Goal: Navigation & Orientation: Find specific page/section

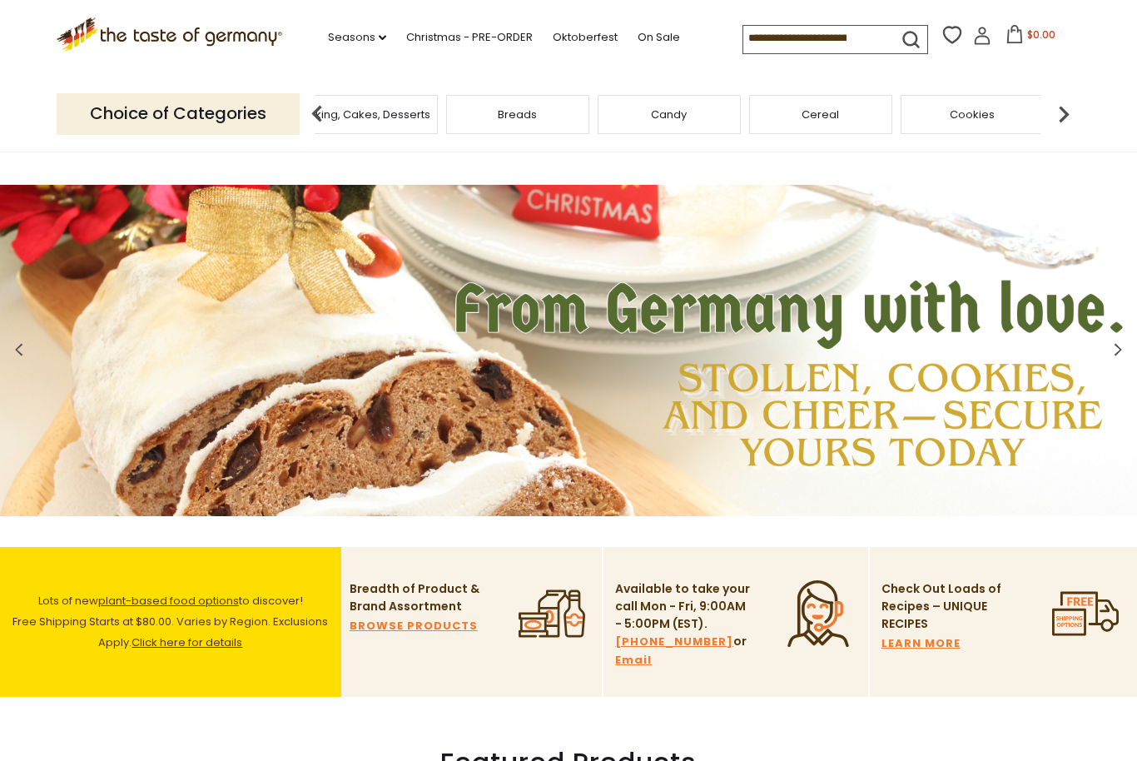
click at [430, 117] on span "Baking, Cakes, Desserts" at bounding box center [365, 114] width 129 height 12
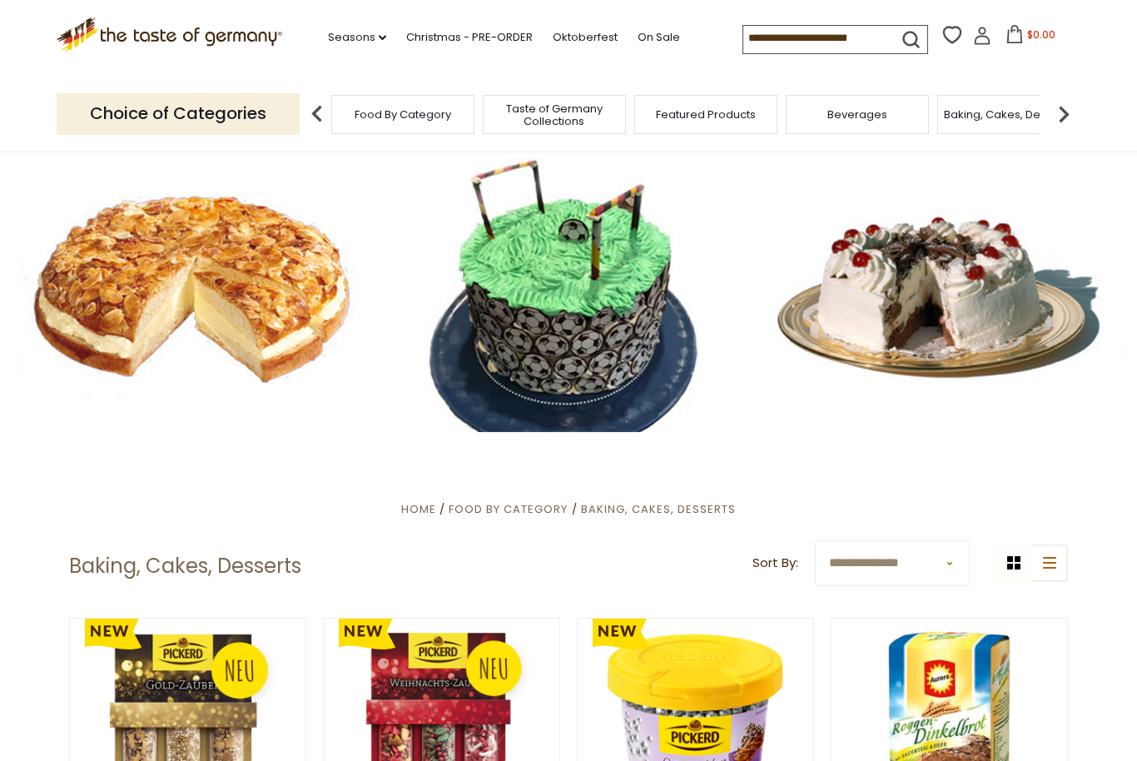
click at [743, 38] on input at bounding box center [813, 37] width 141 height 23
type input "*******"
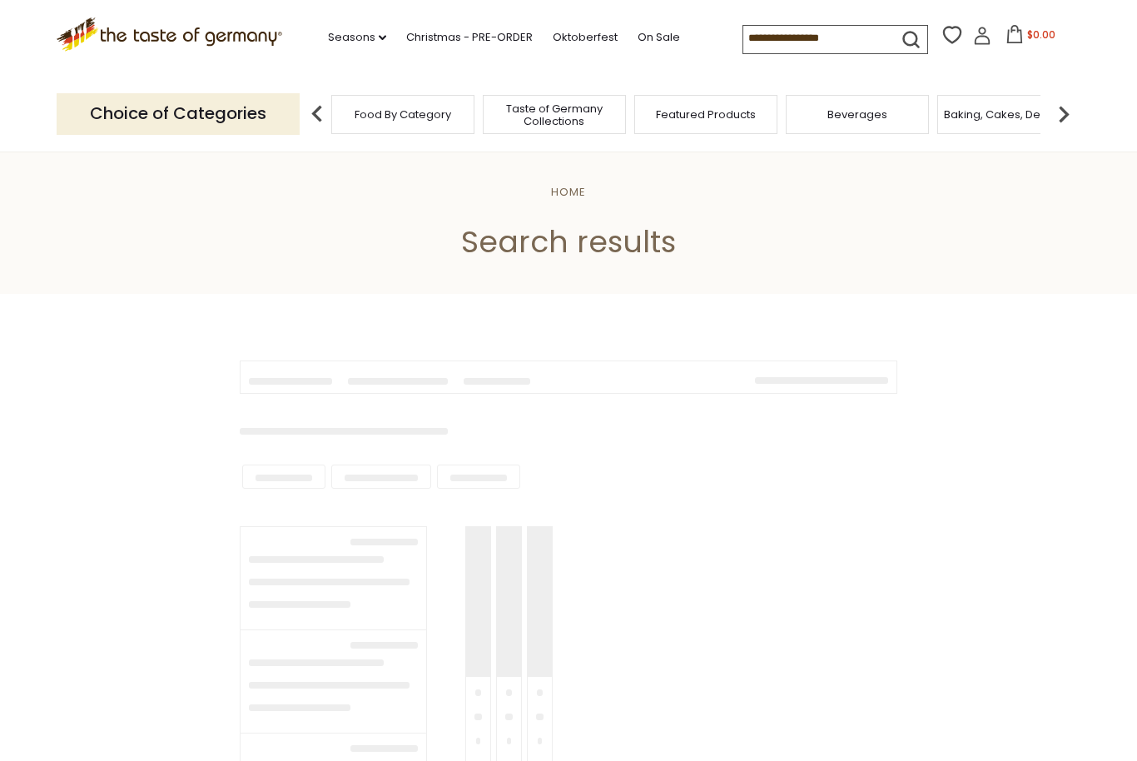
type input "*******"
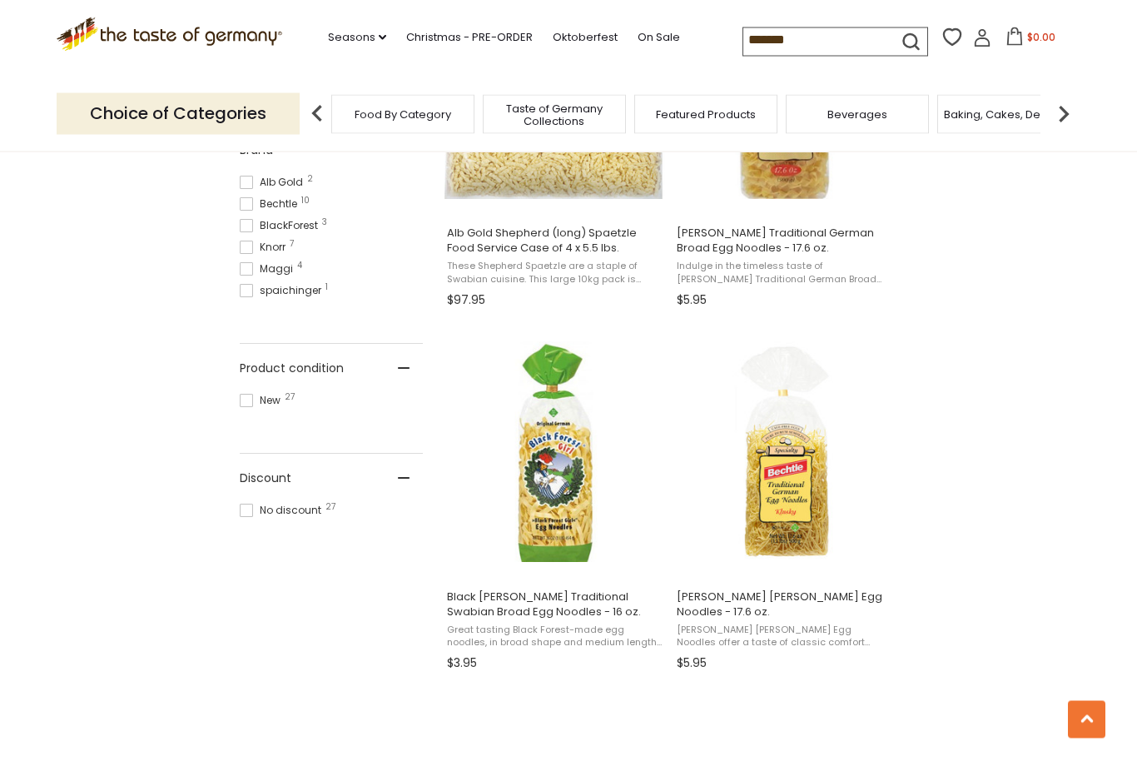
scroll to position [879, 0]
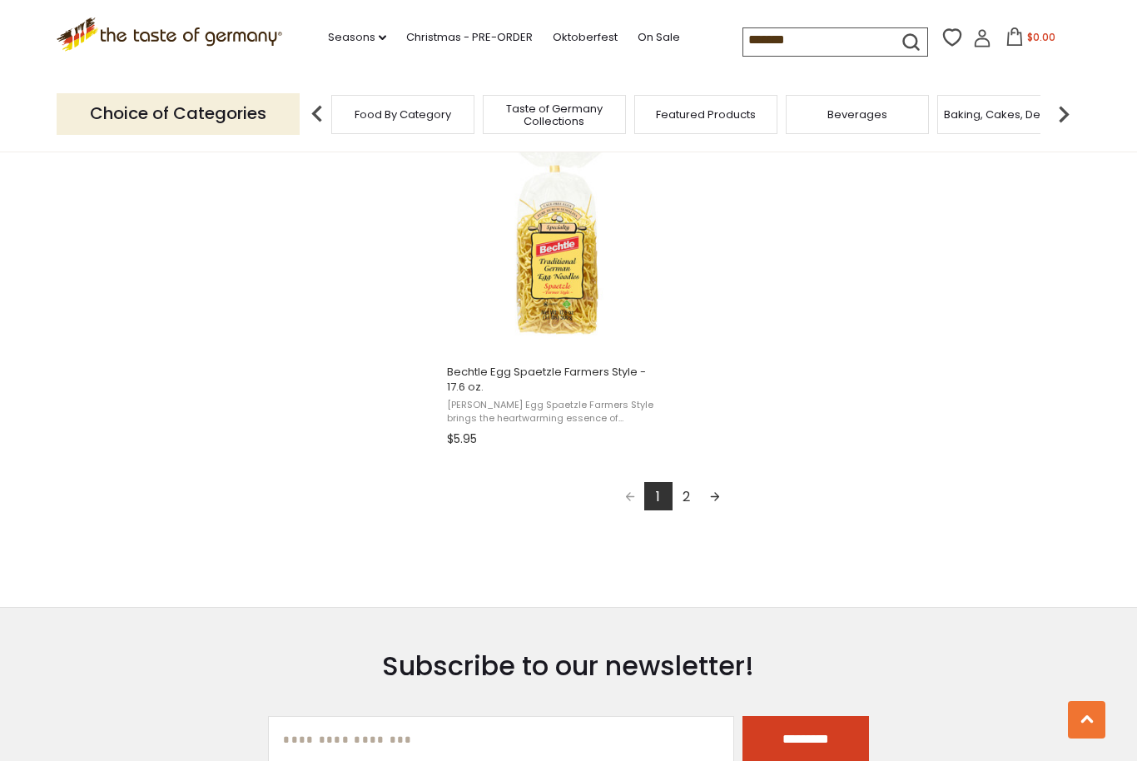
click at [693, 501] on link "2" at bounding box center [687, 496] width 28 height 28
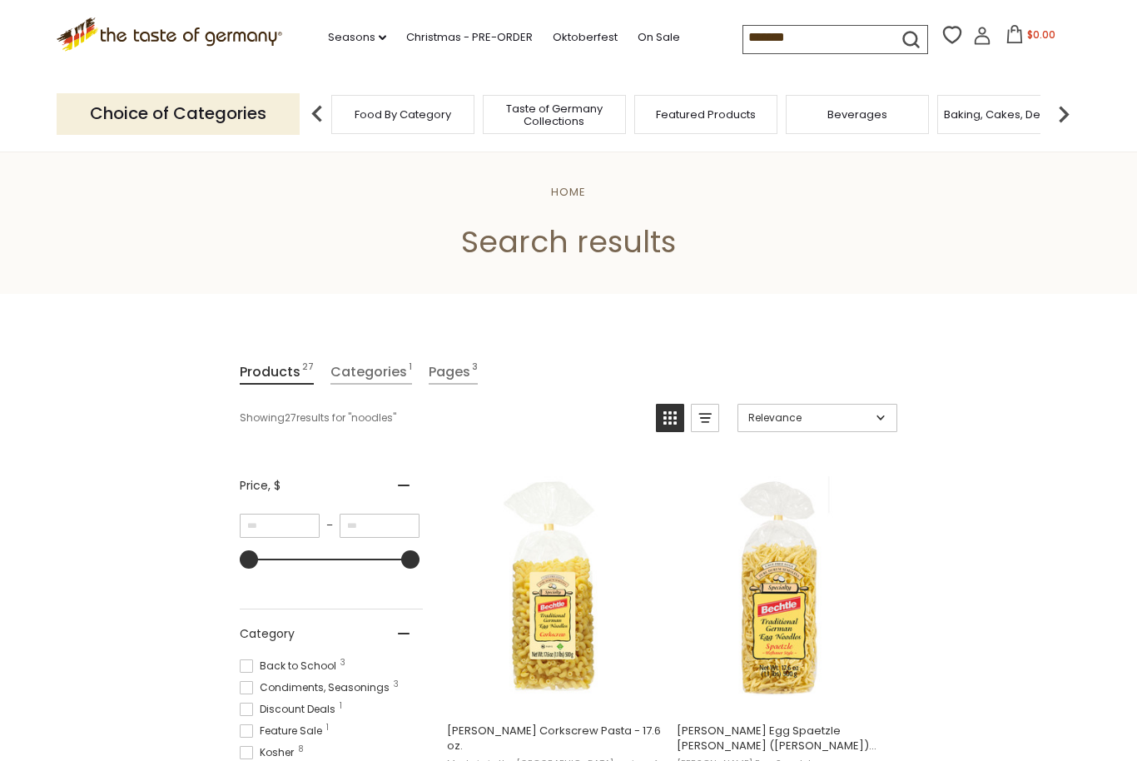
click at [1059, 107] on img at bounding box center [1063, 113] width 33 height 33
click at [1065, 112] on img at bounding box center [1063, 113] width 33 height 33
click at [1061, 109] on img at bounding box center [1063, 113] width 33 height 33
click at [1069, 117] on img at bounding box center [1063, 113] width 33 height 33
click at [1077, 109] on img at bounding box center [1063, 113] width 33 height 33
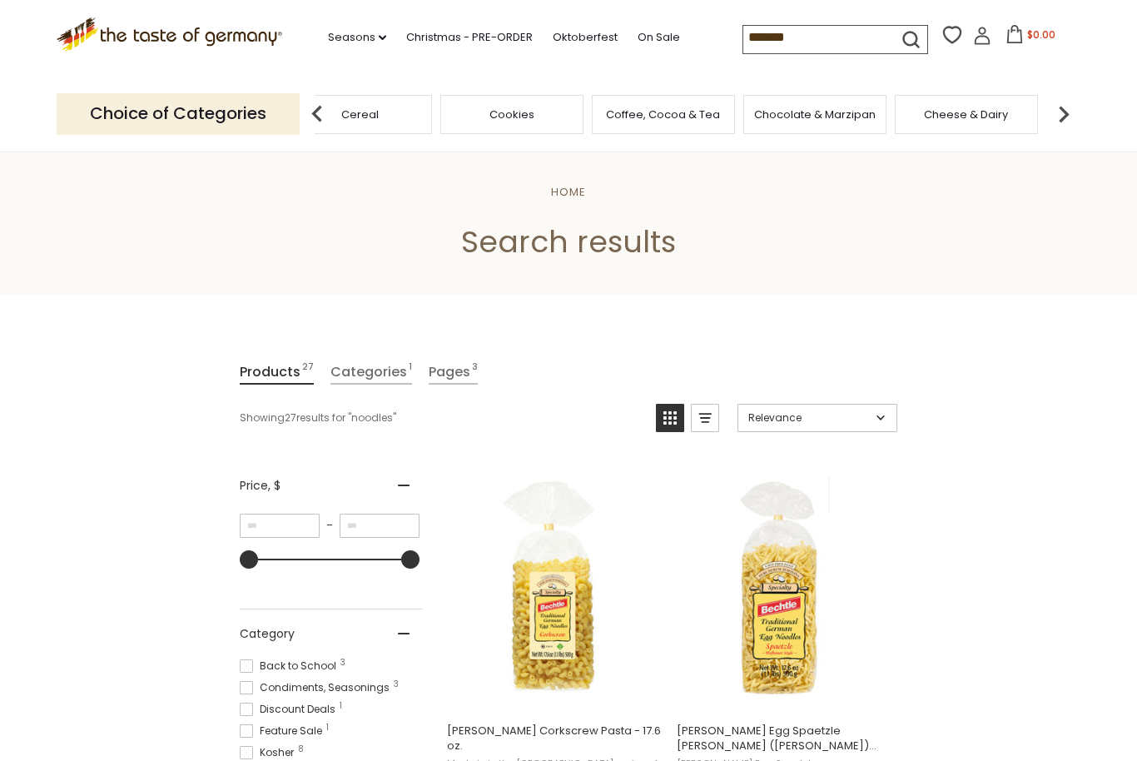
click at [1067, 117] on img at bounding box center [1063, 113] width 33 height 33
click at [1074, 104] on img at bounding box center [1063, 113] width 33 height 33
click at [1067, 120] on img at bounding box center [1063, 113] width 33 height 33
click at [1059, 112] on img at bounding box center [1063, 113] width 33 height 33
click at [435, 108] on div "Plant-Based" at bounding box center [362, 114] width 143 height 39
